Goal: Task Accomplishment & Management: Use online tool/utility

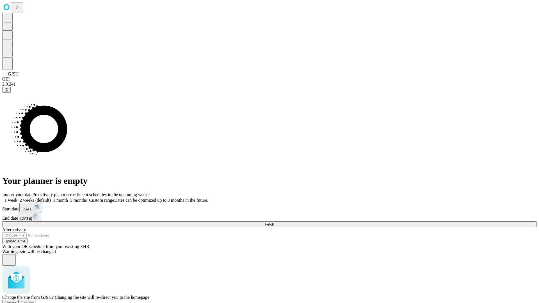
click at [34, 301] on span "Confirm" at bounding box center [27, 303] width 13 height 4
click at [51, 198] on label "2 weeks (default)" at bounding box center [33, 200] width 33 height 5
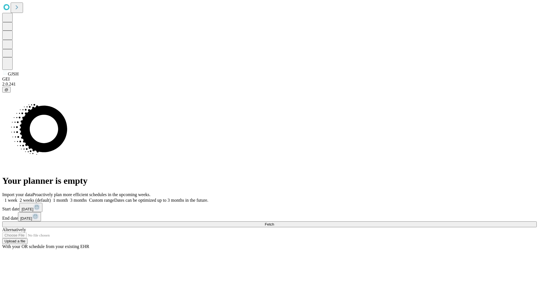
click at [274, 222] on span "Fetch" at bounding box center [269, 224] width 9 height 4
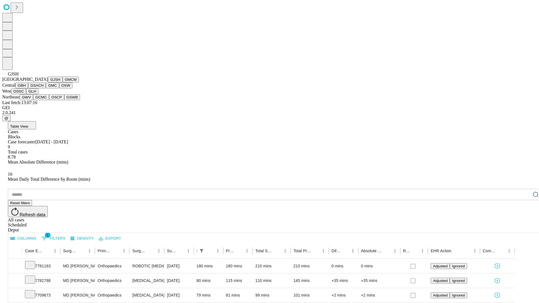
click at [63, 83] on button "GMCM" at bounding box center [71, 80] width 16 height 6
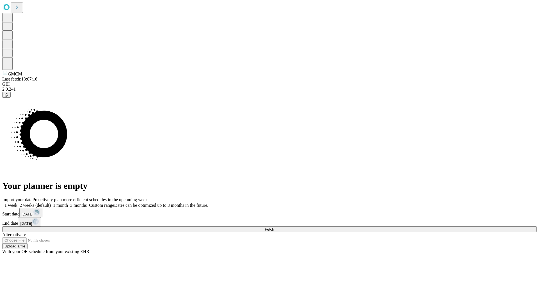
click at [51, 203] on label "2 weeks (default)" at bounding box center [33, 205] width 33 height 5
click at [274, 228] on span "Fetch" at bounding box center [269, 230] width 9 height 4
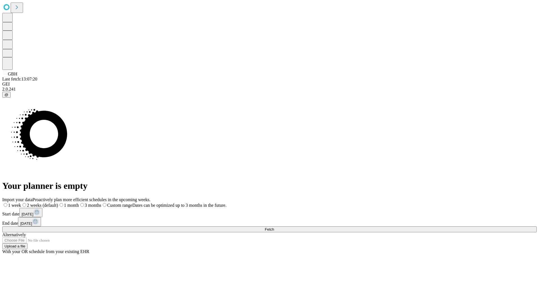
click at [58, 203] on label "2 weeks (default)" at bounding box center [39, 205] width 37 height 5
click at [274, 228] on span "Fetch" at bounding box center [269, 230] width 9 height 4
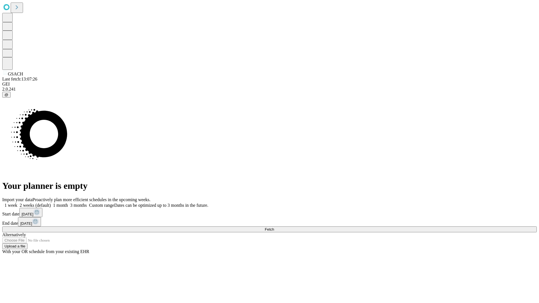
click at [51, 203] on label "2 weeks (default)" at bounding box center [33, 205] width 33 height 5
click at [274, 228] on span "Fetch" at bounding box center [269, 230] width 9 height 4
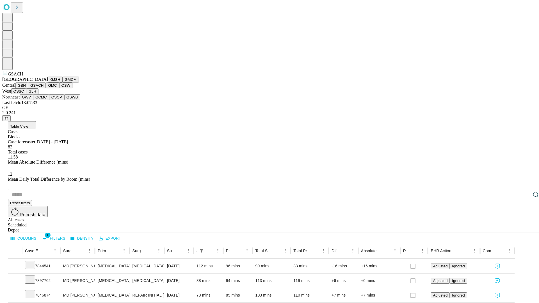
click at [46, 88] on button "GMC" at bounding box center [52, 86] width 13 height 6
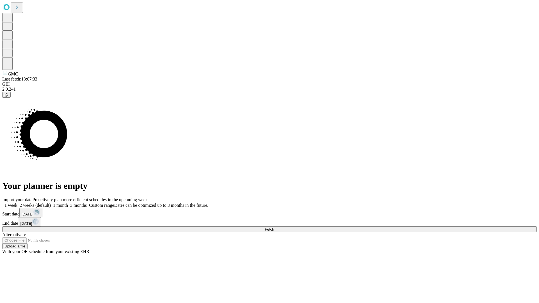
click at [51, 203] on label "2 weeks (default)" at bounding box center [33, 205] width 33 height 5
click at [274, 228] on span "Fetch" at bounding box center [269, 230] width 9 height 4
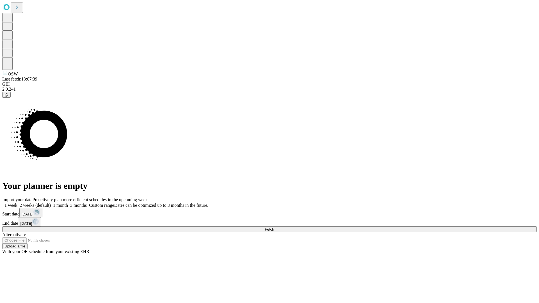
click at [274, 228] on span "Fetch" at bounding box center [269, 230] width 9 height 4
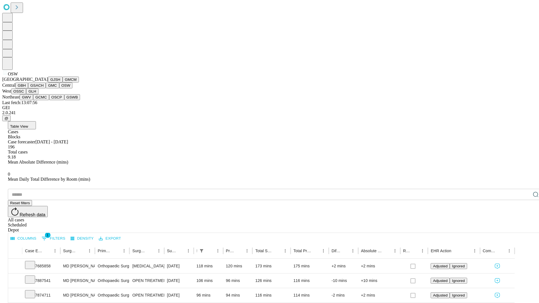
click at [26, 94] on button "OSSC" at bounding box center [18, 91] width 15 height 6
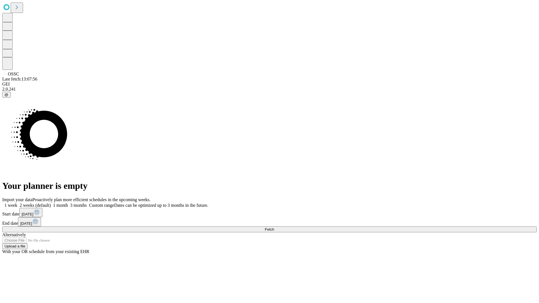
click at [51, 203] on label "2 weeks (default)" at bounding box center [33, 205] width 33 height 5
click at [274, 228] on span "Fetch" at bounding box center [269, 230] width 9 height 4
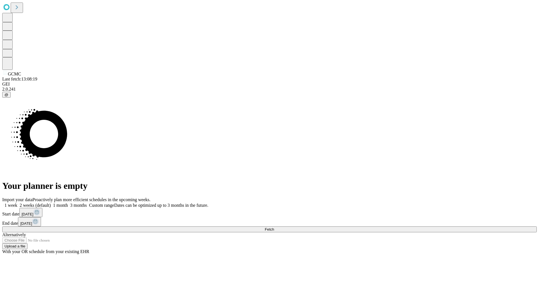
click at [51, 203] on label "2 weeks (default)" at bounding box center [33, 205] width 33 height 5
click at [274, 228] on span "Fetch" at bounding box center [269, 230] width 9 height 4
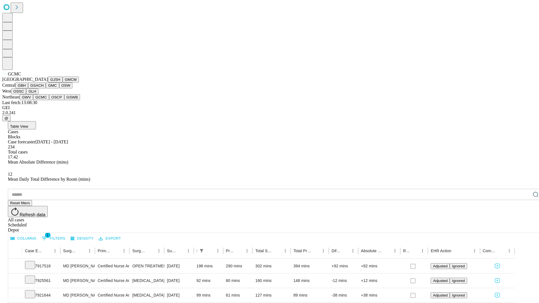
click at [49, 100] on button "OSCP" at bounding box center [56, 97] width 15 height 6
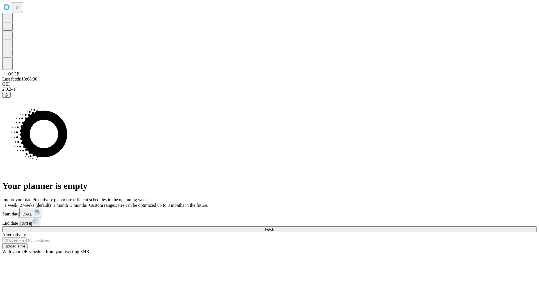
click at [51, 203] on label "2 weeks (default)" at bounding box center [33, 205] width 33 height 5
click at [274, 228] on span "Fetch" at bounding box center [269, 230] width 9 height 4
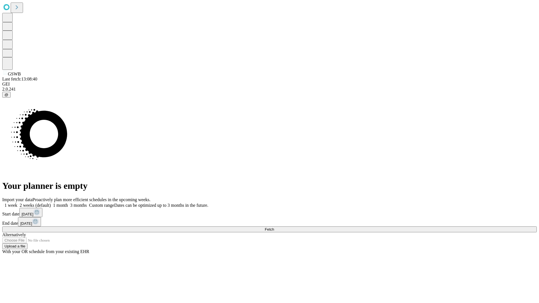
click at [274, 228] on span "Fetch" at bounding box center [269, 230] width 9 height 4
